Goal: Information Seeking & Learning: Learn about a topic

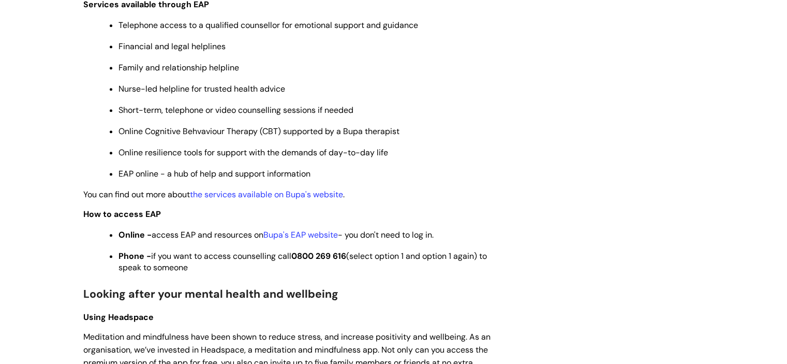
scroll to position [499, 0]
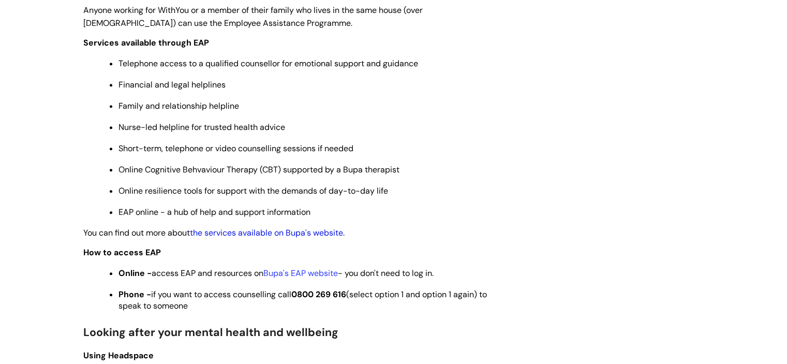
click at [282, 238] on link "the services available on Bupa's website" at bounding box center [266, 232] width 153 height 11
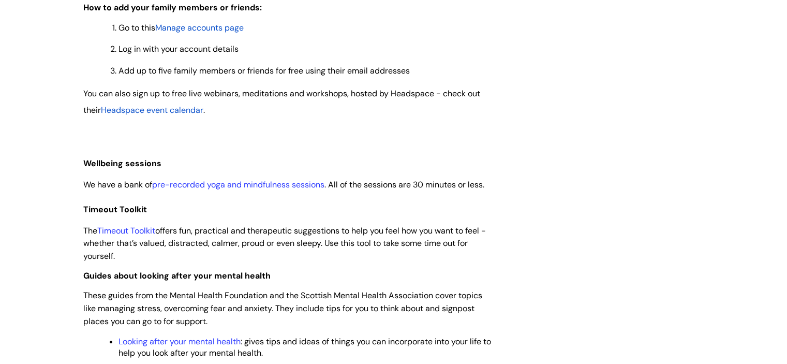
scroll to position [1039, 0]
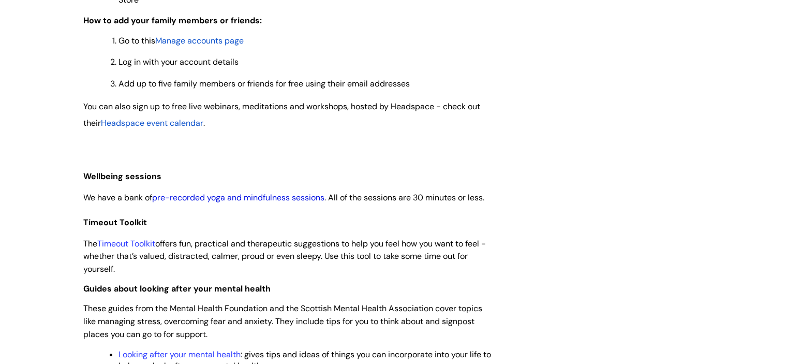
click at [282, 203] on link "pre-recorded yoga and mindfulness sessions" at bounding box center [238, 197] width 172 height 11
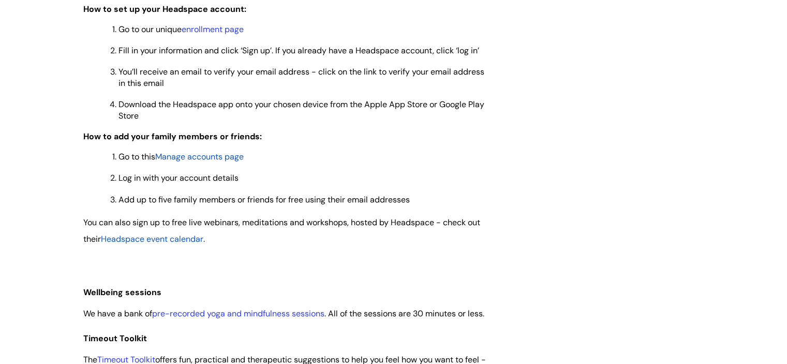
scroll to position [699, 0]
